Goal: Task Accomplishment & Management: Manage account settings

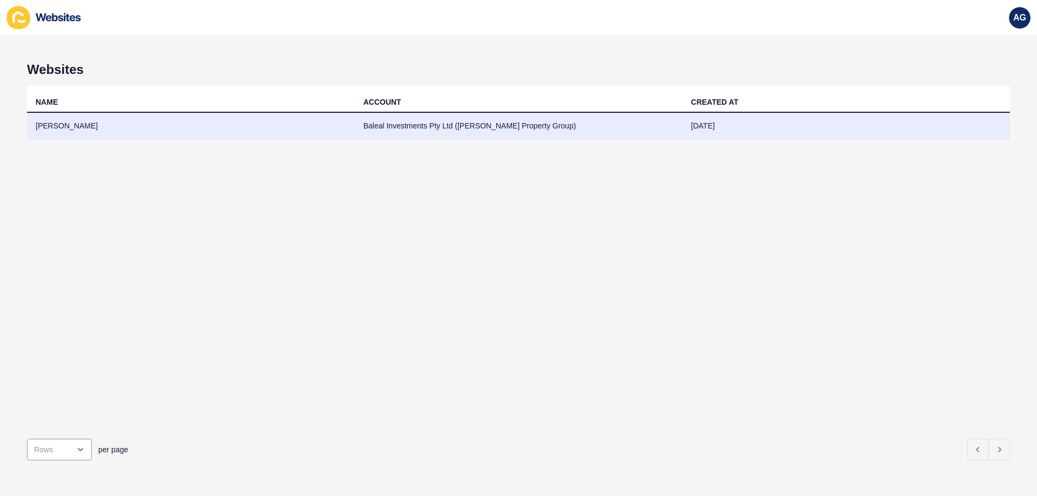
click at [63, 124] on td "[PERSON_NAME]" at bounding box center [191, 126] width 328 height 26
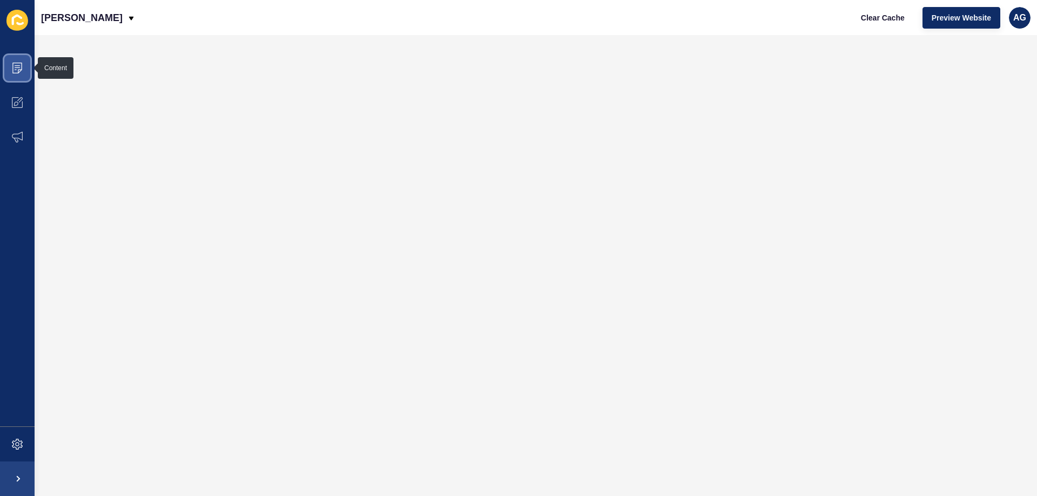
click at [17, 64] on icon at bounding box center [17, 68] width 11 height 11
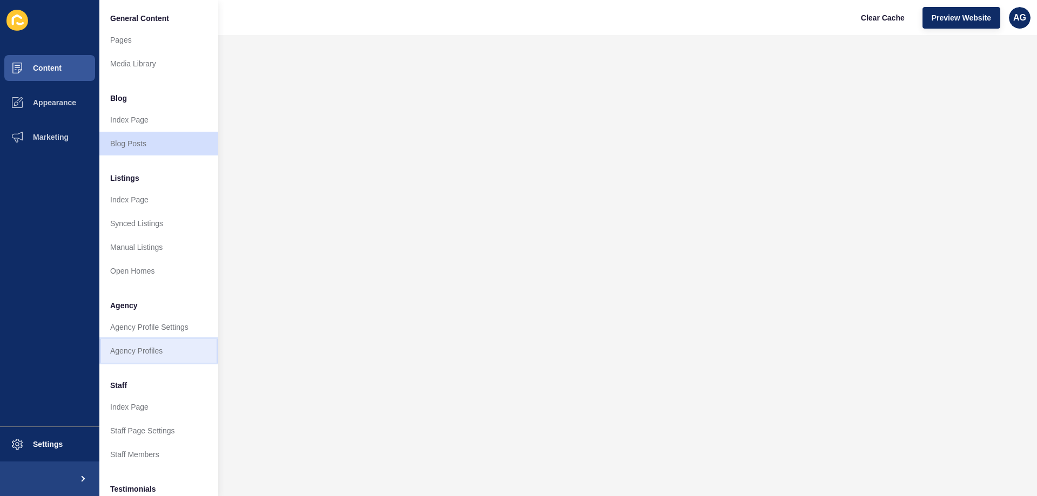
click at [135, 350] on link "Agency Profiles" at bounding box center [158, 351] width 119 height 24
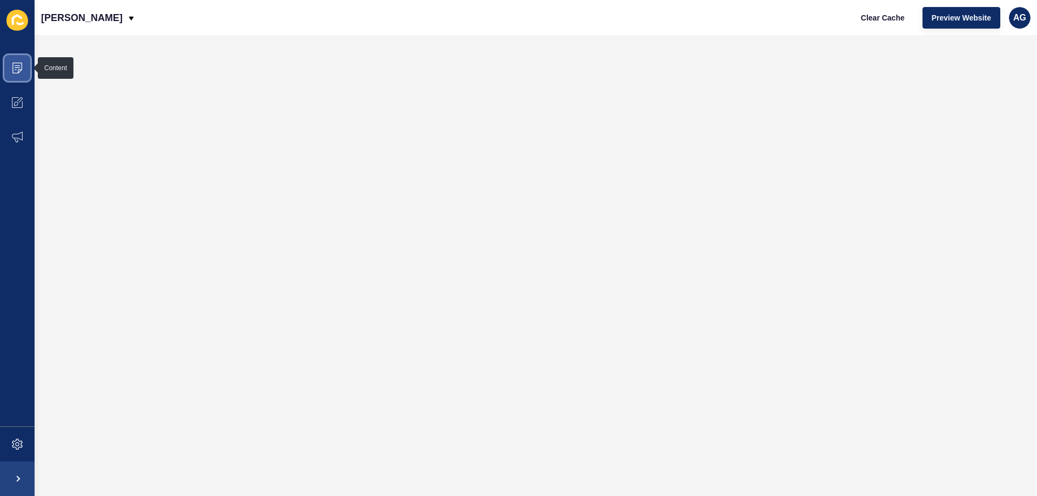
click at [20, 65] on icon at bounding box center [17, 68] width 11 height 11
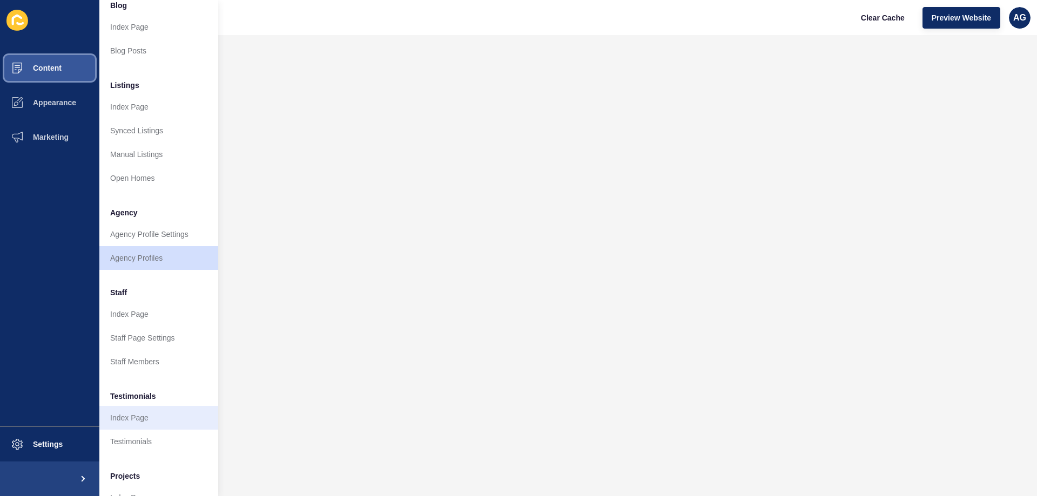
scroll to position [108, 0]
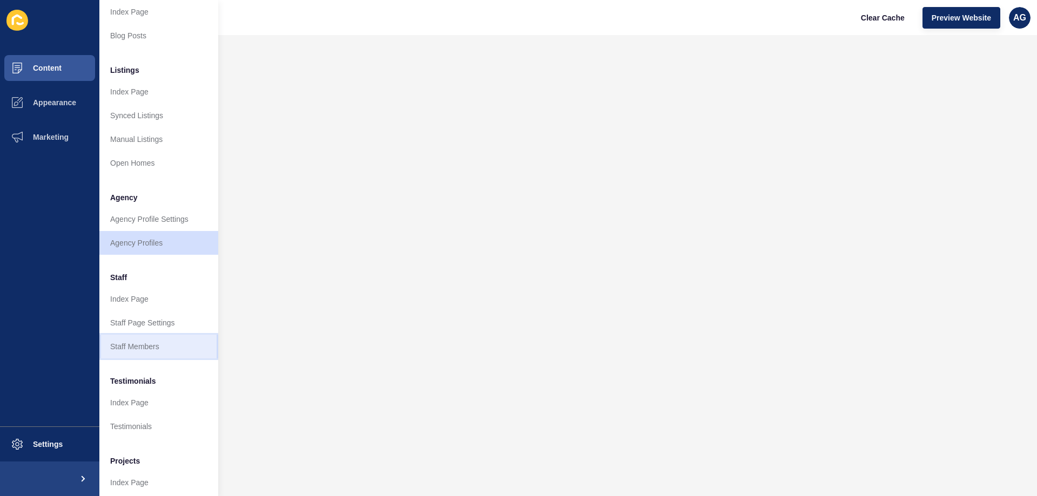
click at [138, 348] on link "Staff Members" at bounding box center [158, 347] width 119 height 24
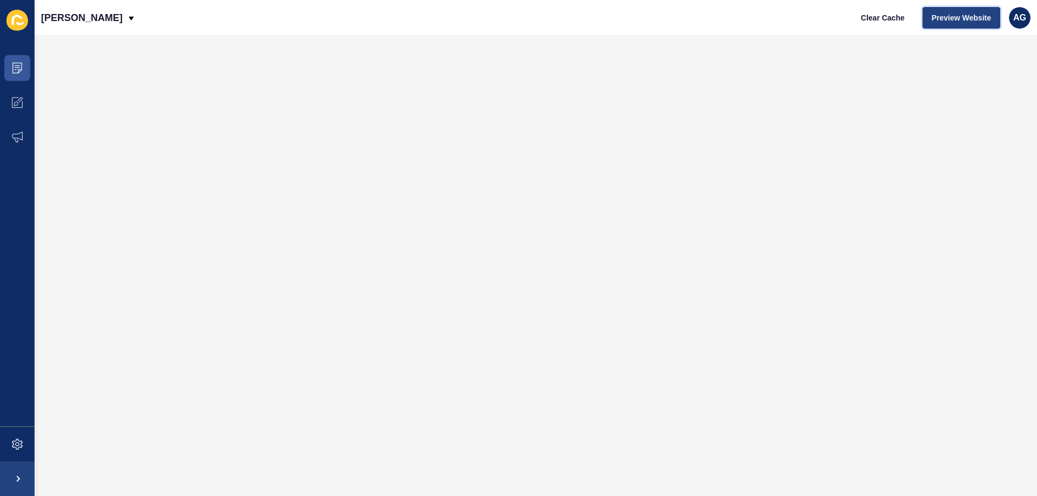
click at [951, 17] on span "Preview Website" at bounding box center [960, 17] width 59 height 11
